Goal: Go to known website: Access a specific website the user already knows

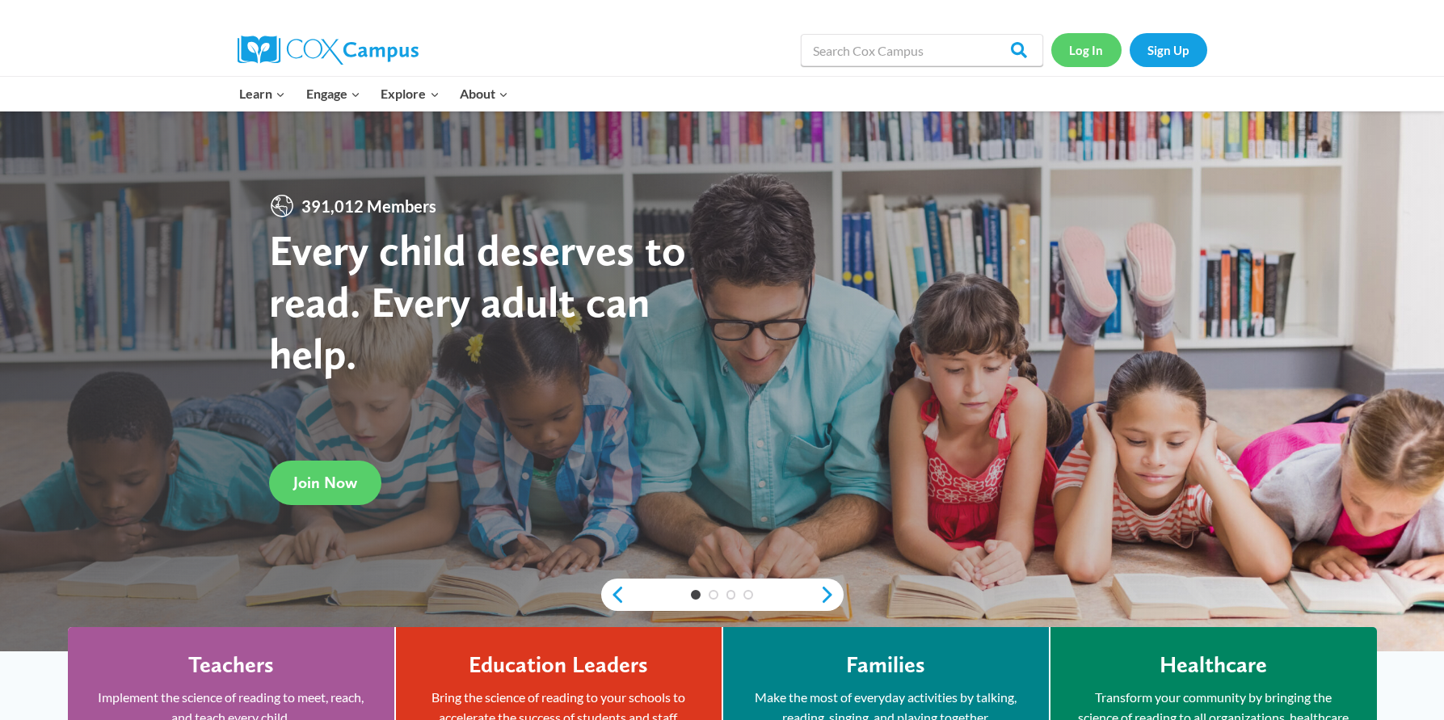
click at [1082, 54] on link "Log In" at bounding box center [1086, 49] width 70 height 33
